Goal: Task Accomplishment & Management: Manage account settings

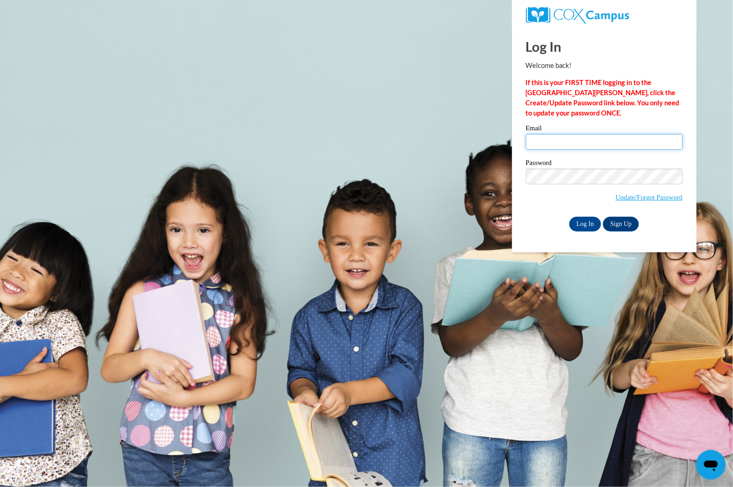
type input "theath@atlantaspeechschool.org"
click at [585, 232] on div "Log In Welcome back! If this is your FIRST TIME logging in to the NEW Cox Campu…" at bounding box center [604, 140] width 198 height 224
click at [585, 218] on input "Log In" at bounding box center [586, 223] width 32 height 15
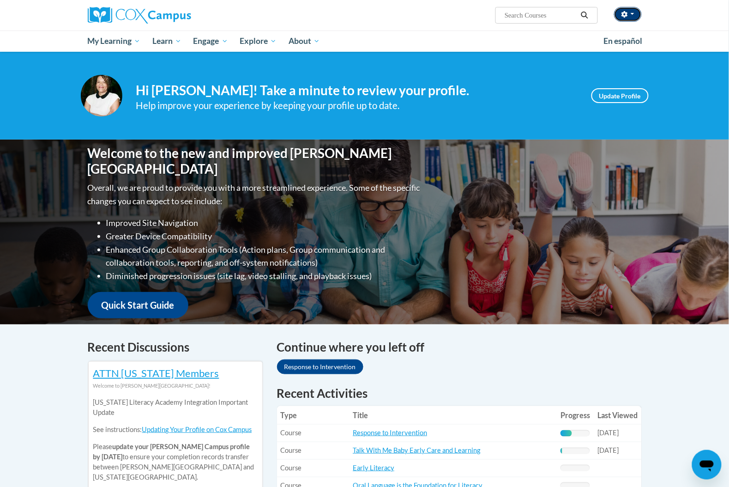
click at [628, 15] on icon "button" at bounding box center [624, 14] width 6 height 6
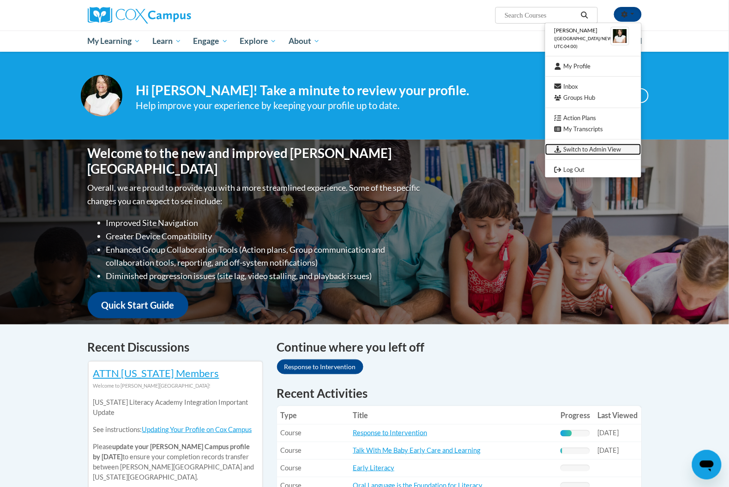
click at [595, 147] on link "Switch to Admin View" at bounding box center [593, 150] width 96 height 12
